Goal: Consume media (video, audio)

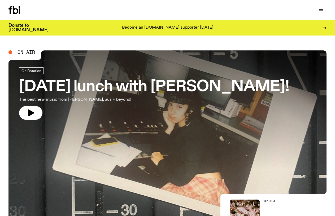
click at [0, 0] on link "Schedule" at bounding box center [0, 0] width 0 height 0
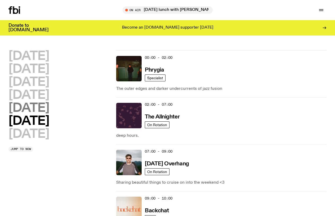
click at [44, 114] on h2 "[DATE]" at bounding box center [28, 108] width 41 height 12
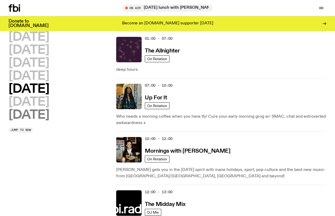
scroll to position [96, 0]
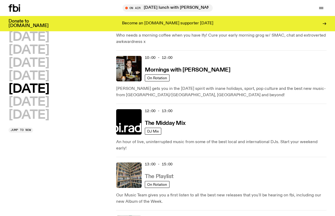
click at [165, 174] on h3 "The Playlist" at bounding box center [159, 177] width 29 height 6
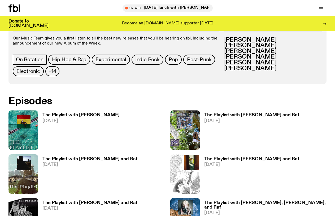
scroll to position [240, 0]
click at [55, 113] on h3 "The Playlist with [PERSON_NAME]" at bounding box center [80, 115] width 77 height 5
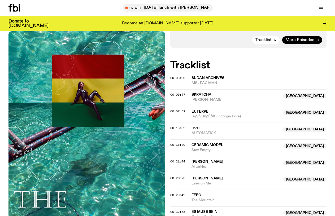
scroll to position [141, 0]
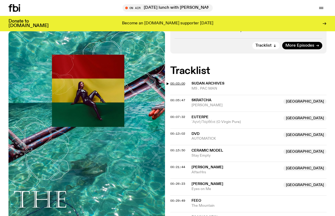
click at [173, 81] on span "00:03:00" at bounding box center [177, 83] width 15 height 4
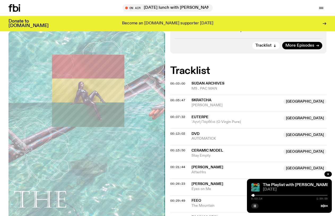
click at [256, 207] on rect "button" at bounding box center [255, 206] width 1 height 3
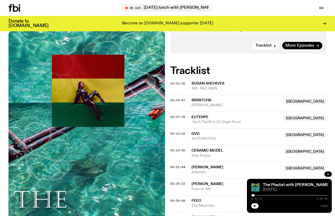
click at [329, 175] on icon "button" at bounding box center [328, 174] width 3 height 3
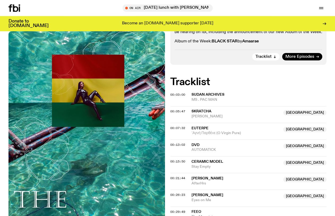
scroll to position [125, 0]
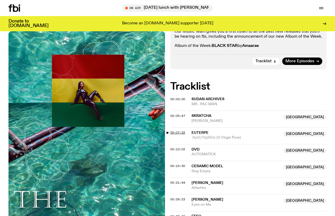
click at [173, 131] on span "00:07:32" at bounding box center [177, 133] width 15 height 4
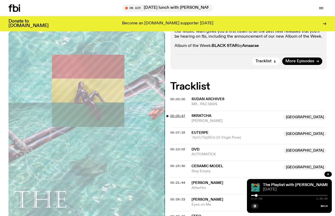
click at [176, 114] on span "00:05:47" at bounding box center [177, 116] width 15 height 4
click at [178, 147] on span "00:13:02" at bounding box center [177, 149] width 15 height 4
click at [179, 164] on span "00:15:50" at bounding box center [177, 166] width 15 height 4
drag, startPoint x: 224, startPoint y: 152, endPoint x: 192, endPoint y: 152, distance: 31.9
click at [192, 164] on span "Ceramic Model" at bounding box center [236, 166] width 89 height 5
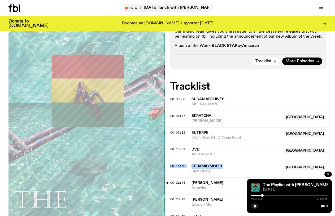
click at [178, 181] on span "00:21:44" at bounding box center [177, 183] width 15 height 4
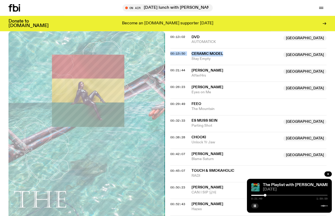
scroll to position [233, 0]
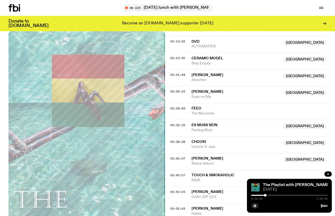
click at [281, 61] on span "Stay Empty" at bounding box center [236, 63] width 89 height 5
click at [182, 89] on span "00:26:23" at bounding box center [177, 91] width 15 height 4
click at [183, 123] on span "00:32:33" at bounding box center [177, 125] width 15 height 4
click at [180, 140] on span "00:38:28" at bounding box center [177, 142] width 15 height 4
click at [180, 170] on div "00:42:07 [PERSON_NAME] NSW Blame [GEOGRAPHIC_DATA] [GEOGRAPHIC_DATA]" at bounding box center [248, 178] width 157 height 17
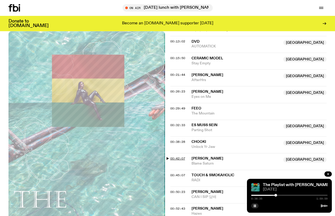
click at [180, 157] on span "00:42:07" at bounding box center [177, 159] width 15 height 4
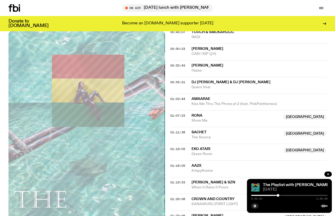
scroll to position [381, 0]
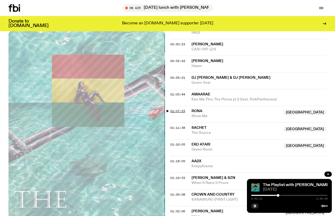
click at [180, 109] on span "01:07:23" at bounding box center [177, 111] width 15 height 4
click at [180, 126] on span "01:11:38" at bounding box center [177, 128] width 15 height 4
click at [182, 143] on span "01:16:05" at bounding box center [177, 145] width 15 height 4
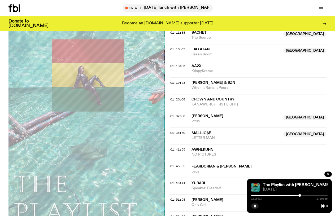
scroll to position [490, 0]
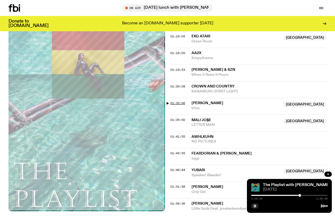
click at [184, 101] on span "01:32:06" at bounding box center [177, 103] width 15 height 4
click at [183, 118] on span "01:35:50" at bounding box center [177, 120] width 15 height 4
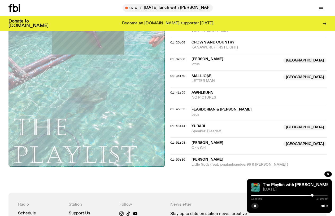
scroll to position [544, 0]
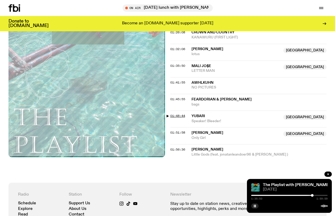
click at [179, 114] on span "01:48:44" at bounding box center [177, 116] width 15 height 4
click at [180, 131] on span "01:51:58" at bounding box center [177, 133] width 15 height 4
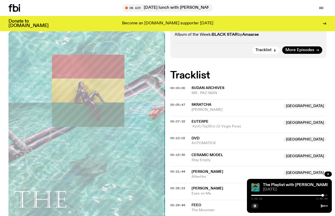
scroll to position [134, 0]
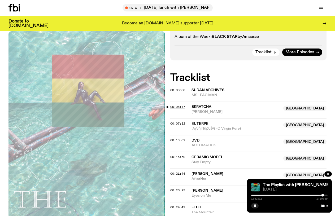
click at [180, 105] on span "00:05:47" at bounding box center [177, 107] width 15 height 4
click at [182, 122] on span "00:07:32" at bounding box center [177, 124] width 15 height 4
drag, startPoint x: 209, startPoint y: 110, endPoint x: 193, endPoint y: 109, distance: 16.2
click at [193, 122] on span "Euterpe" at bounding box center [236, 124] width 89 height 5
click at [181, 139] on span "00:13:02" at bounding box center [177, 141] width 15 height 4
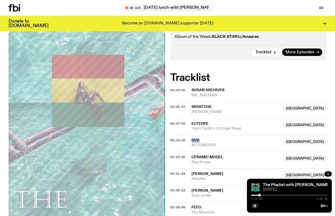
drag, startPoint x: 201, startPoint y: 128, endPoint x: 193, endPoint y: 128, distance: 8.5
click at [193, 139] on span "DVD" at bounding box center [236, 141] width 89 height 5
click at [255, 205] on icon "button" at bounding box center [255, 206] width 3 height 3
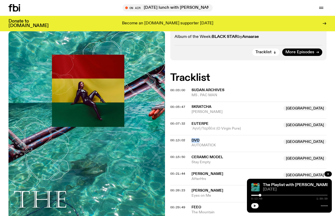
click at [329, 174] on icon "button" at bounding box center [329, 175] width 2 height 2
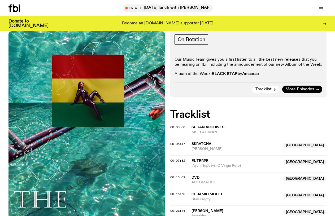
scroll to position [80, 0]
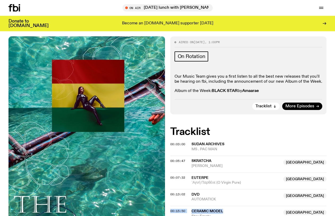
drag, startPoint x: 224, startPoint y: 198, endPoint x: 192, endPoint y: 198, distance: 31.9
click at [192, 209] on span "Ceramic Model" at bounding box center [236, 211] width 89 height 5
